Goal: Find specific page/section: Find specific page/section

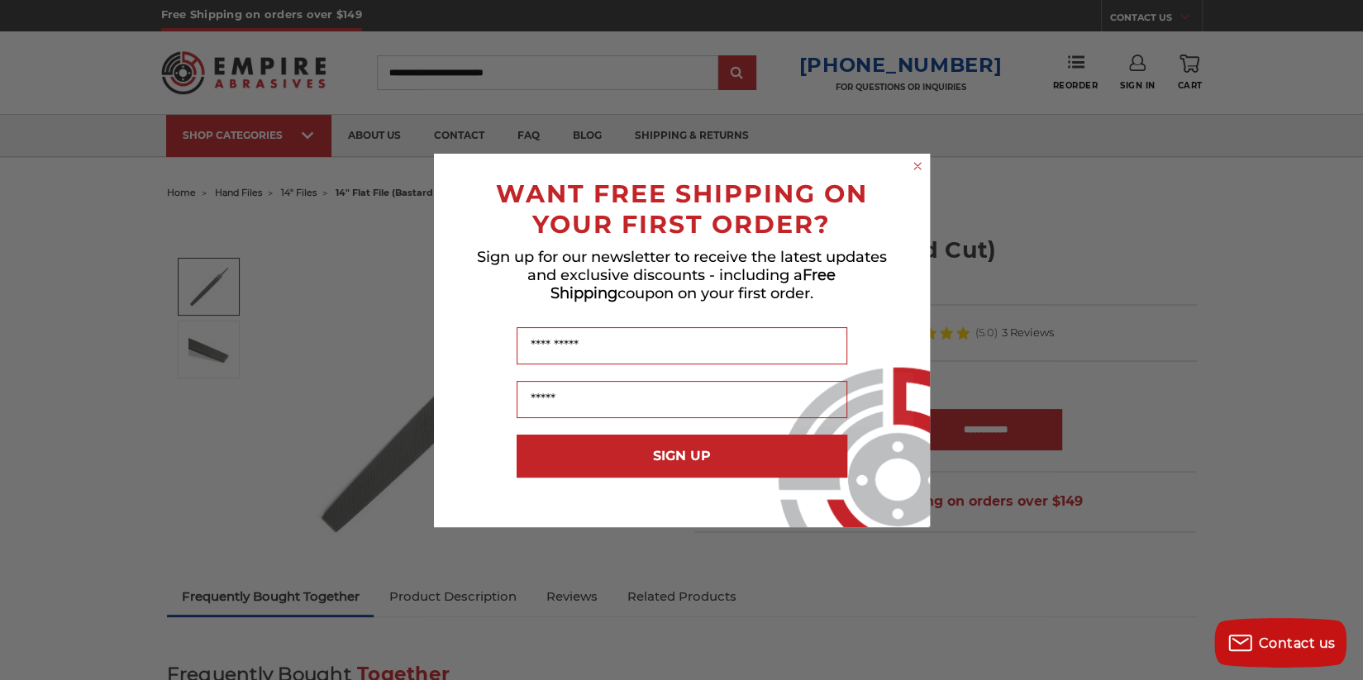
click at [446, 74] on div "Close dialog WANT FREE SHIPPING ON YOUR FIRST ORDER? Sign up for our newsletter…" at bounding box center [681, 340] width 1363 height 680
click at [914, 168] on icon "Close dialog" at bounding box center [917, 166] width 7 height 7
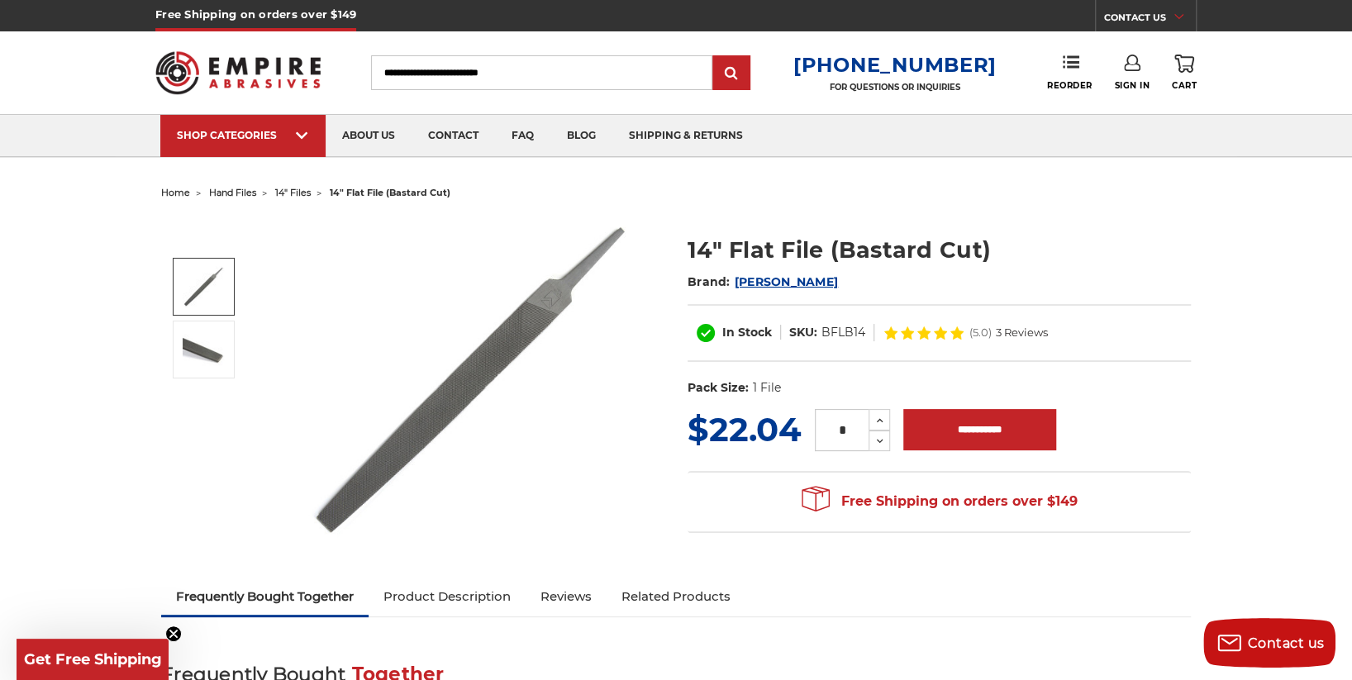
drag, startPoint x: 547, startPoint y: 76, endPoint x: 458, endPoint y: 73, distance: 89.3
click at [459, 73] on input "Search" at bounding box center [541, 72] width 341 height 35
click at [413, 69] on input "Search" at bounding box center [541, 72] width 341 height 35
type input "*****"
click at [715, 57] on input "submit" at bounding box center [731, 73] width 33 height 33
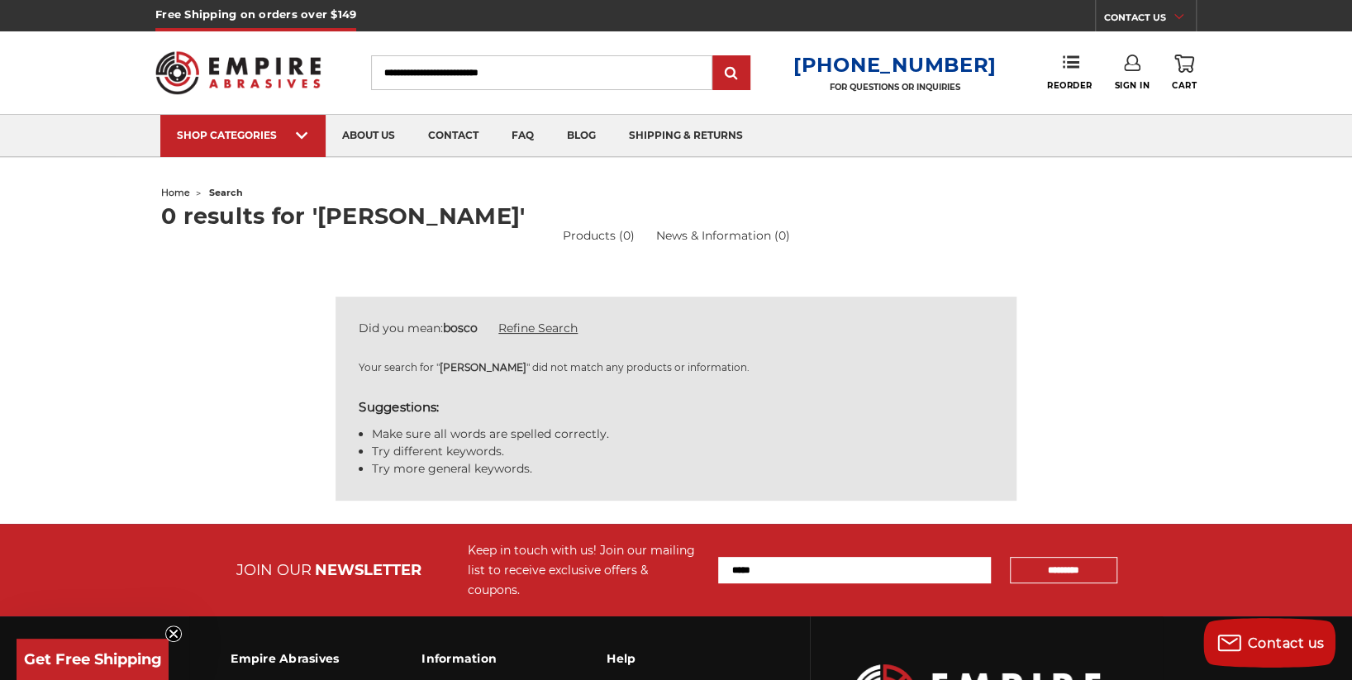
click at [535, 327] on link "Refine Search" at bounding box center [537, 328] width 79 height 15
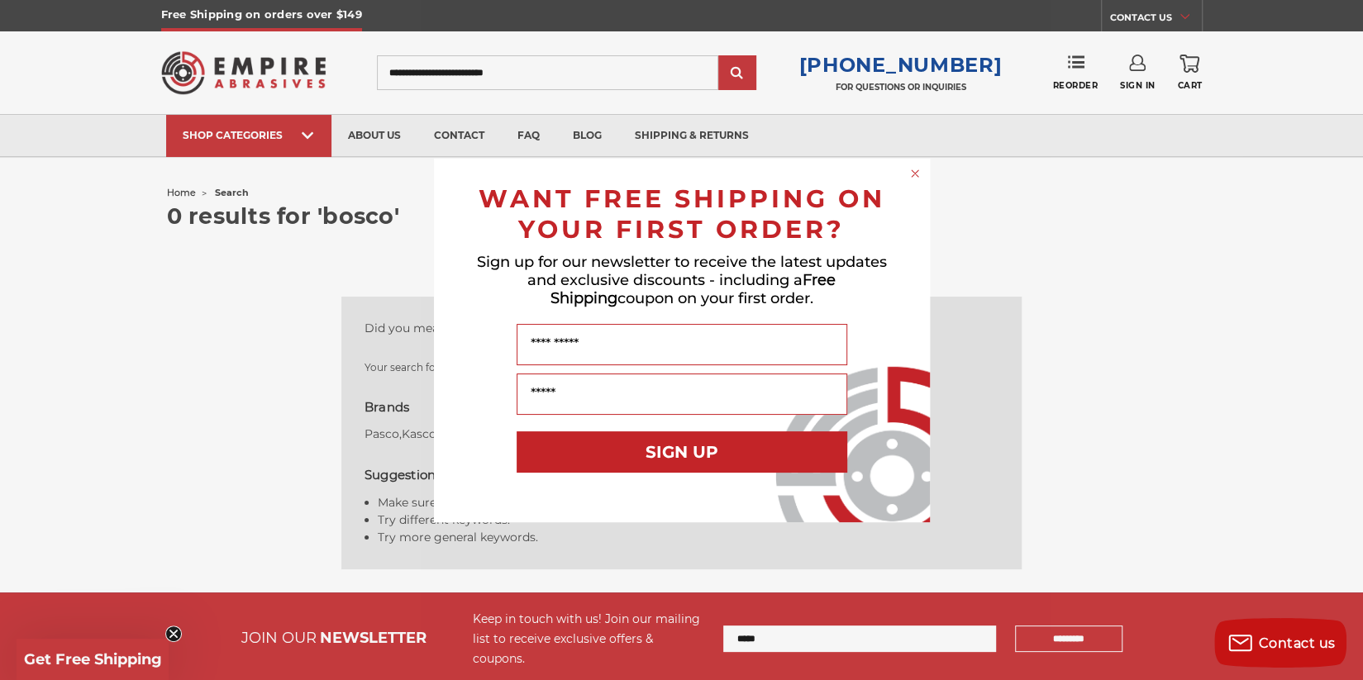
click at [383, 433] on div "Close dialog WANT FREE SHIPPING ON YOUR FIRST ORDER? Sign up for our newsletter…" at bounding box center [681, 340] width 1363 height 680
click at [383, 431] on div "Close dialog WANT FREE SHIPPING ON YOUR FIRST ORDER? Sign up for our newsletter…" at bounding box center [681, 340] width 1363 height 680
click at [914, 175] on icon "Close dialog" at bounding box center [915, 173] width 17 height 17
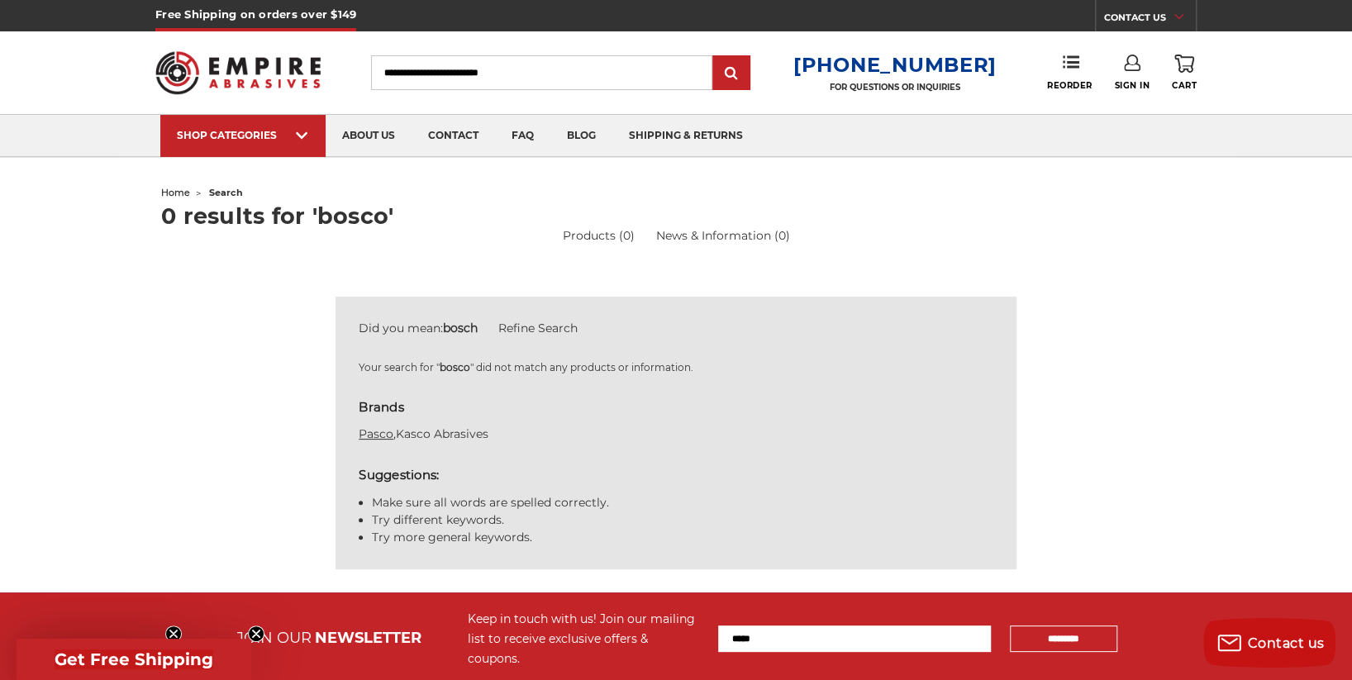
click at [370, 431] on link "Pasco" at bounding box center [376, 433] width 35 height 15
